Goal: Task Accomplishment & Management: Use online tool/utility

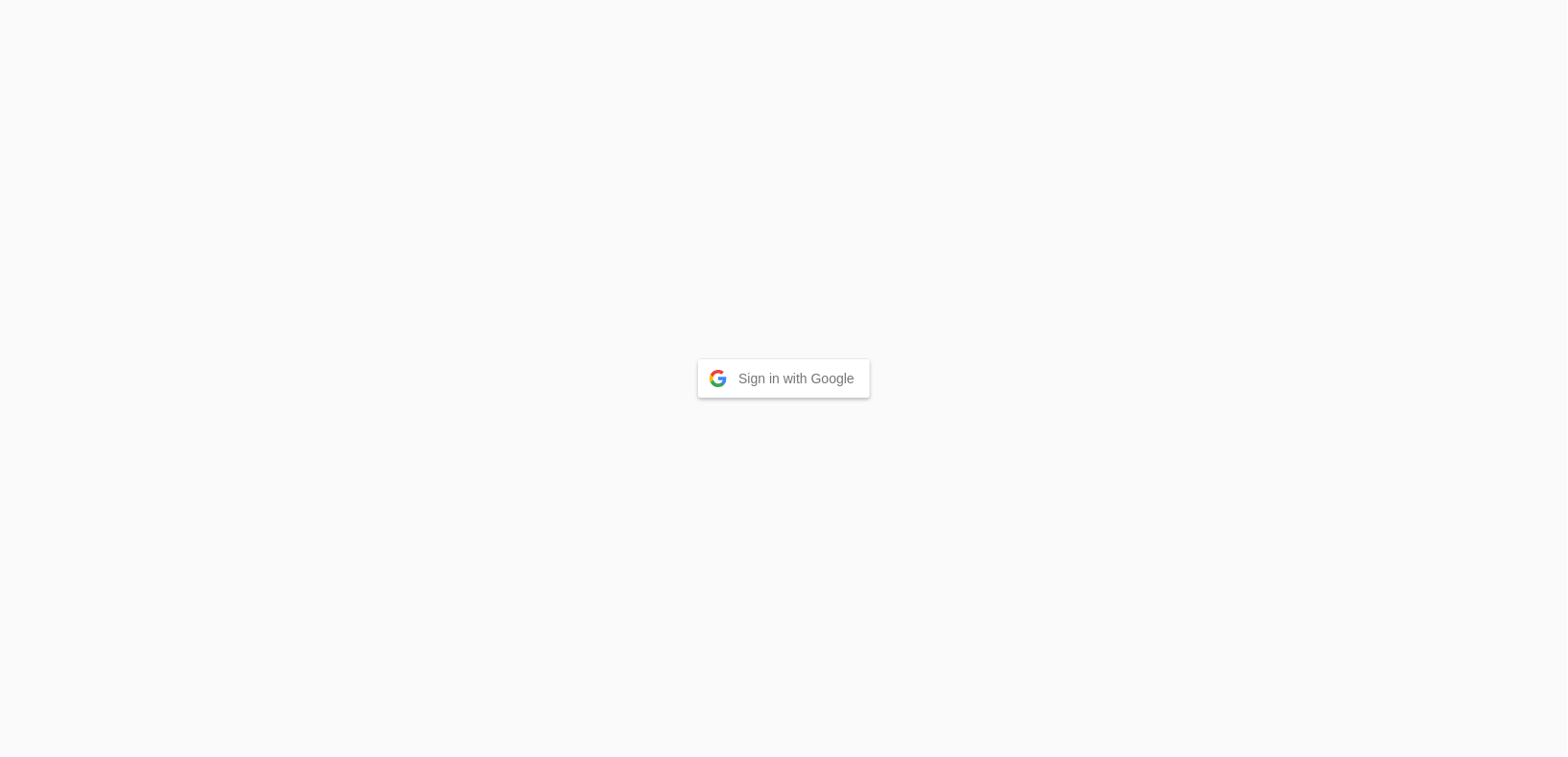
click at [795, 384] on button "Sign in with Google" at bounding box center [784, 378] width 172 height 38
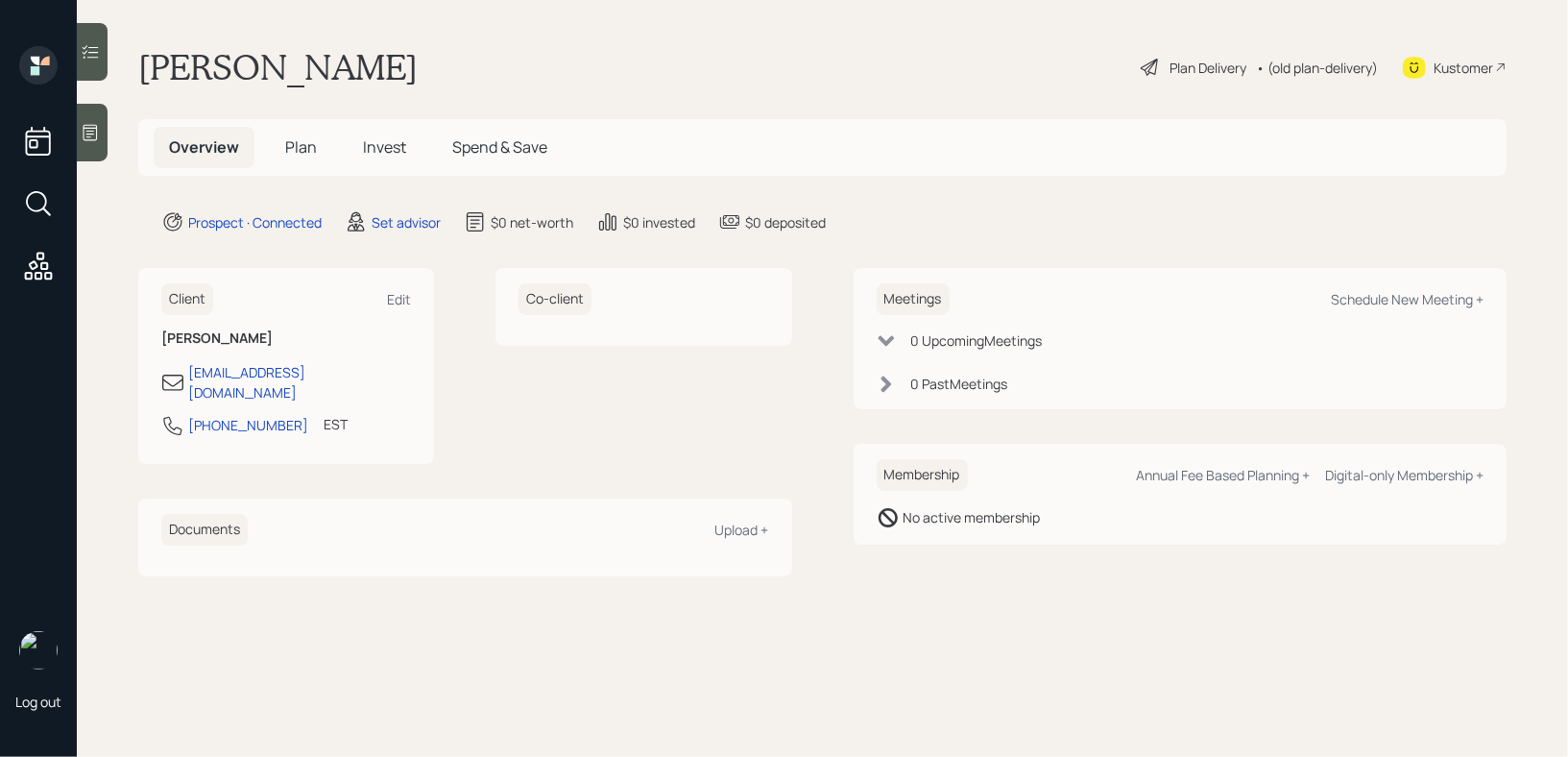
click at [106, 149] on div at bounding box center [92, 132] width 31 height 57
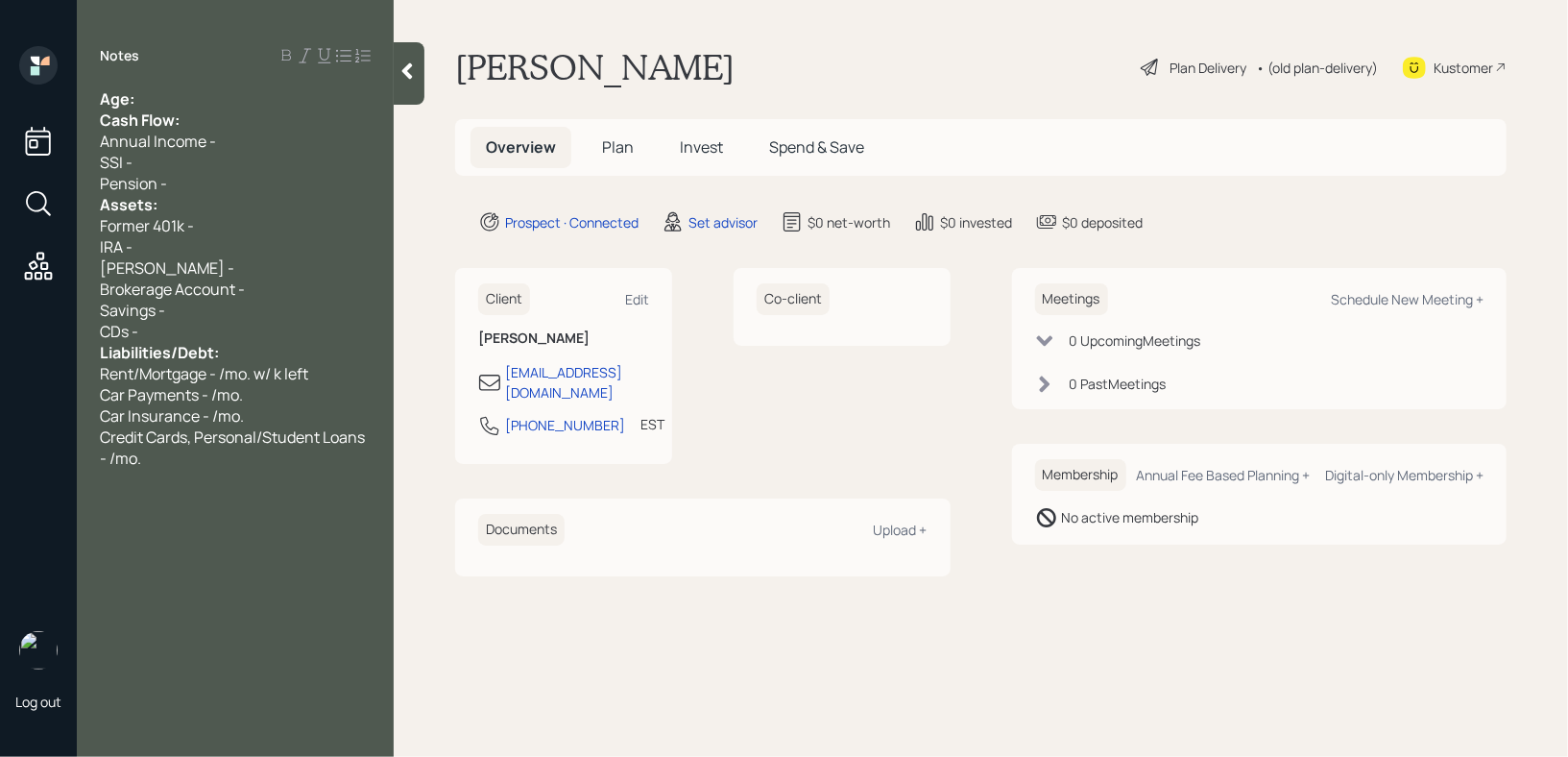
click at [215, 88] on div "Notes Age: Cash Flow: Annual Income - SSI - Pension - Assets: Former 401k - IRA…" at bounding box center [235, 390] width 317 height 688
click at [217, 92] on div "Age:" at bounding box center [235, 99] width 270 height 21
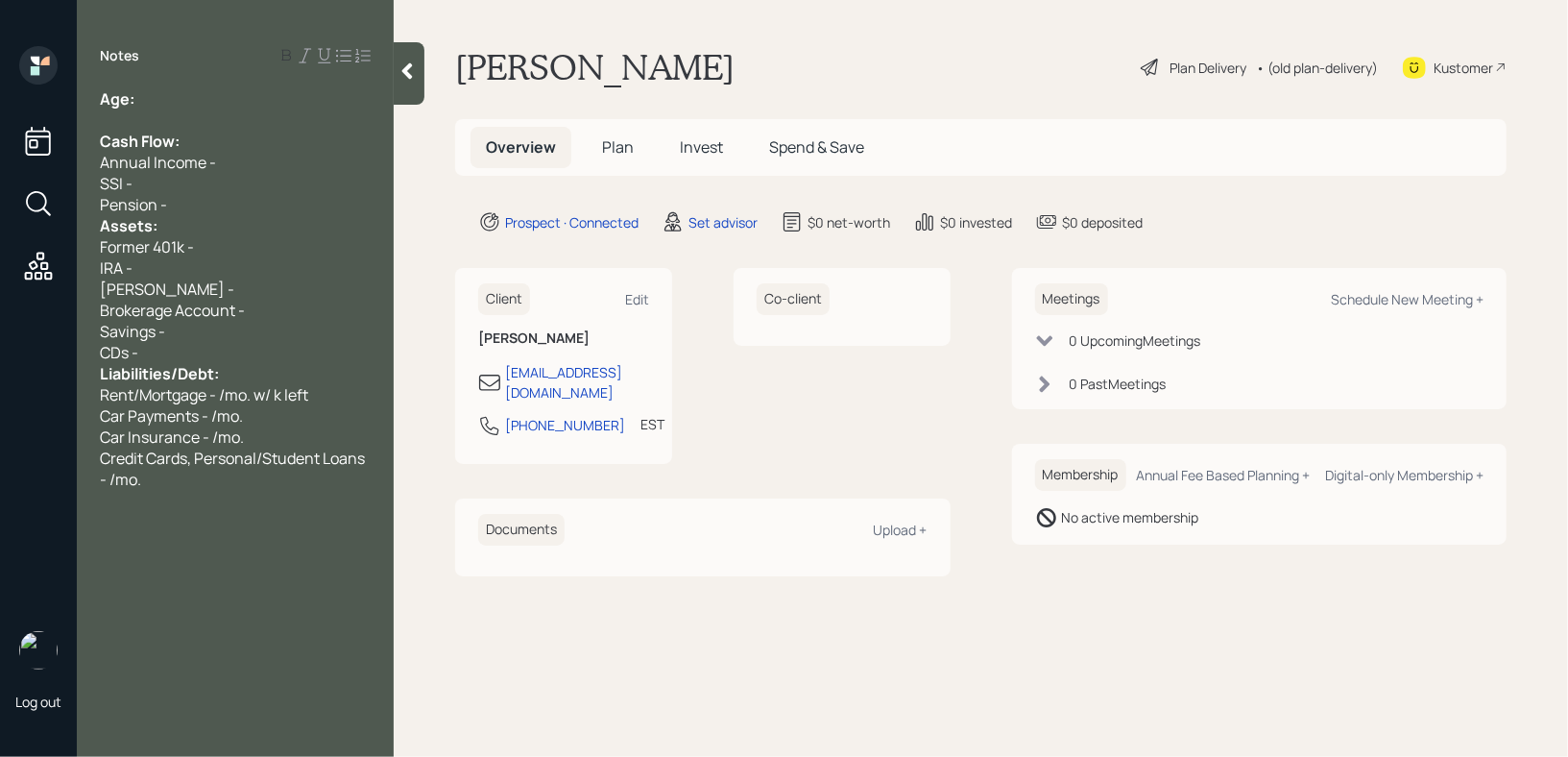
click at [185, 214] on div "Pension -" at bounding box center [235, 204] width 270 height 21
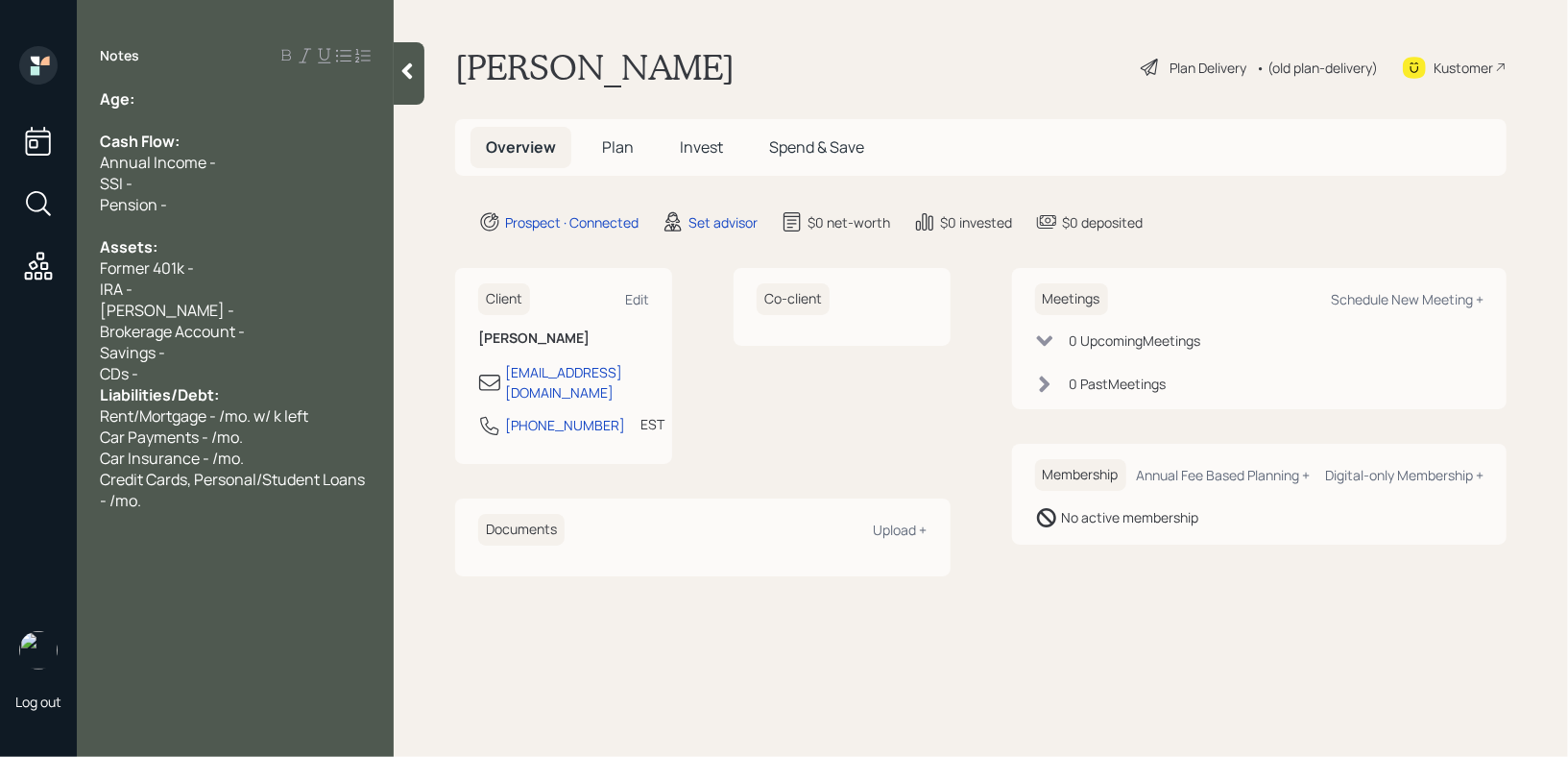
click at [212, 374] on div "CDs -" at bounding box center [235, 373] width 270 height 21
click at [1424, 58] on icon at bounding box center [1414, 67] width 23 height 24
